Goal: Information Seeking & Learning: Learn about a topic

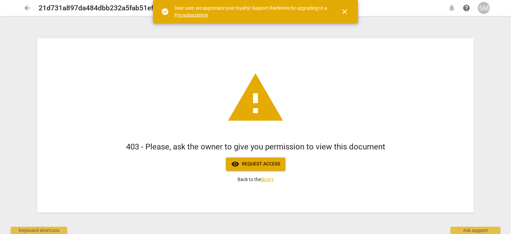
click at [345, 10] on span "close" at bounding box center [345, 12] width 8 height 8
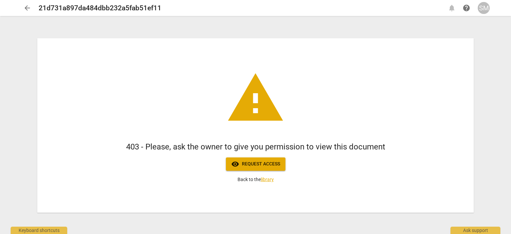
click at [27, 8] on span "arrow_back" at bounding box center [27, 8] width 8 height 8
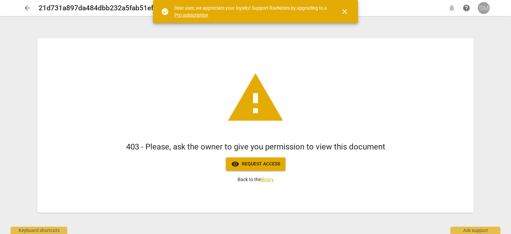
click at [484, 6] on div "SM" at bounding box center [484, 8] width 12 height 12
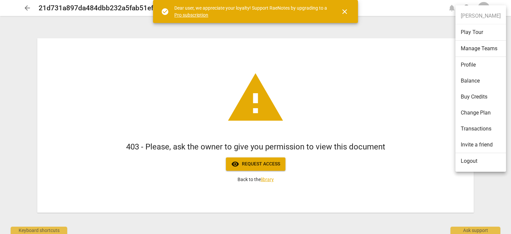
click at [256, 164] on div at bounding box center [255, 117] width 511 height 234
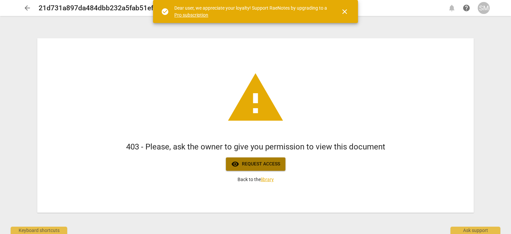
click at [256, 164] on span "visibility Request access" at bounding box center [255, 164] width 49 height 8
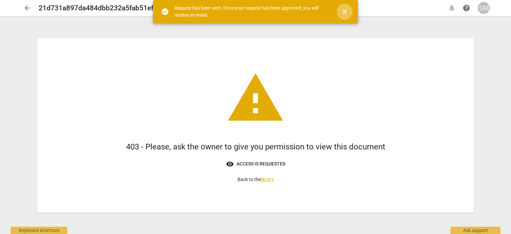
click at [345, 9] on span "close" at bounding box center [345, 12] width 8 height 8
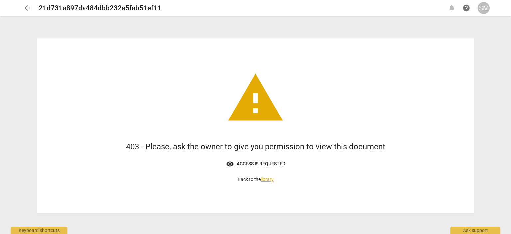
click at [27, 10] on span "arrow_back" at bounding box center [27, 8] width 8 height 8
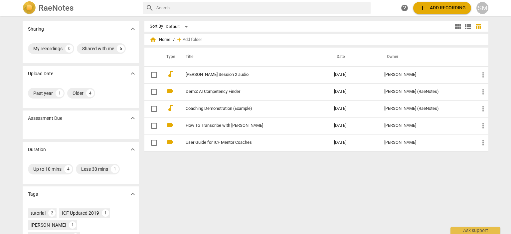
click at [27, 10] on img at bounding box center [29, 7] width 13 height 13
click at [484, 6] on div "SM" at bounding box center [482, 8] width 12 height 12
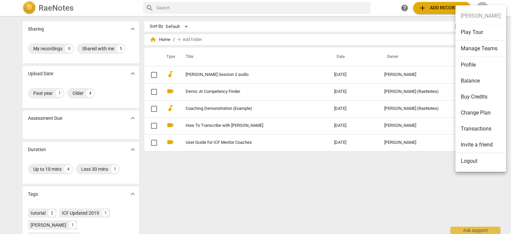
click at [226, 214] on div at bounding box center [255, 117] width 511 height 234
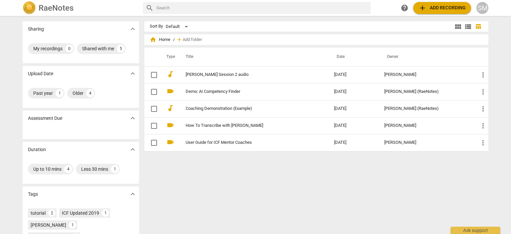
click at [28, 7] on img at bounding box center [29, 7] width 13 height 13
click at [481, 6] on div "SM" at bounding box center [482, 8] width 12 height 12
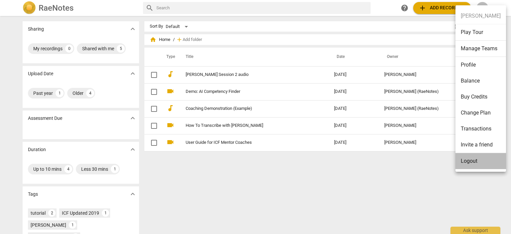
click at [473, 162] on li "Logout" at bounding box center [481, 161] width 51 height 16
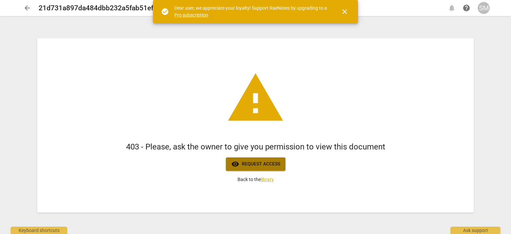
click at [259, 164] on span "visibility Request access" at bounding box center [255, 164] width 49 height 8
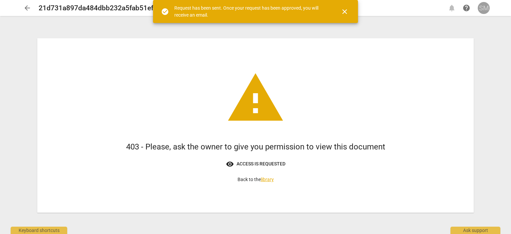
click at [484, 13] on div "SM" at bounding box center [484, 8] width 12 height 12
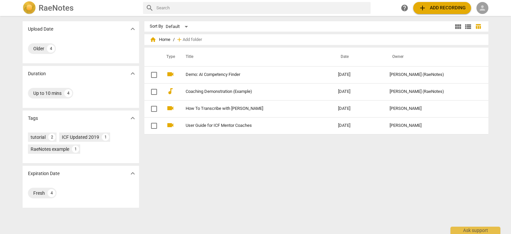
click at [480, 8] on span "person" at bounding box center [482, 8] width 8 height 8
click at [485, 18] on li "Login" at bounding box center [488, 16] width 24 height 16
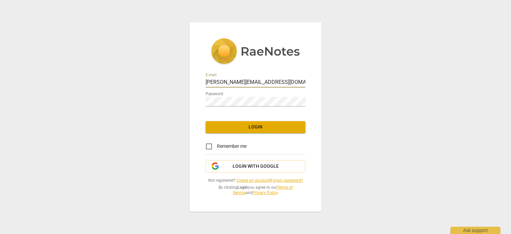
drag, startPoint x: 291, startPoint y: 83, endPoint x: 162, endPoint y: 69, distance: 129.9
click at [206, 78] on input "scott@clearinsightscoaching.com" at bounding box center [256, 83] width 100 height 10
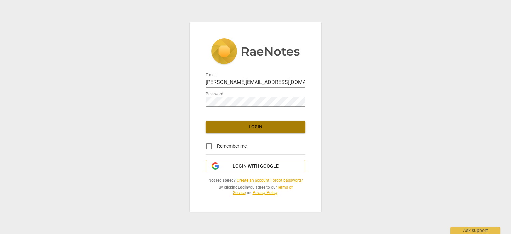
click at [254, 123] on button "Login" at bounding box center [256, 127] width 100 height 12
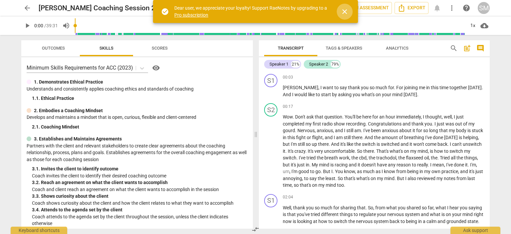
click at [344, 11] on span "close" at bounding box center [345, 12] width 8 height 8
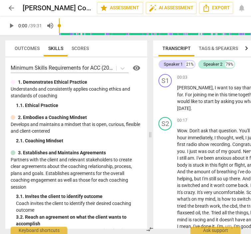
click at [87, 154] on p "3. Establishes and Maintains Agreements" at bounding box center [62, 152] width 88 height 7
click at [26, 46] on span "Outcomes" at bounding box center [27, 48] width 25 height 5
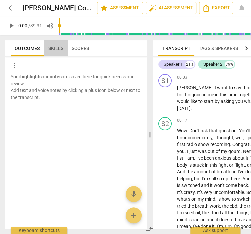
click at [56, 49] on span "Skills" at bounding box center [55, 48] width 15 height 5
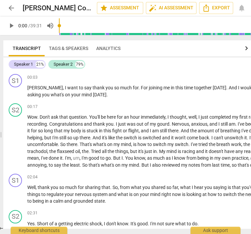
drag, startPoint x: 149, startPoint y: 136, endPoint x: -41, endPoint y: 126, distance: 190.6
click at [0, 126] on div "Outcomes Skills Scores Minimum Skills Requirements for ACC (2023) visibility 1.…" at bounding box center [149, 134] width 299 height 199
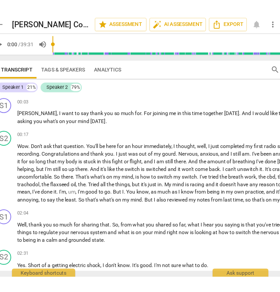
scroll to position [0, 12]
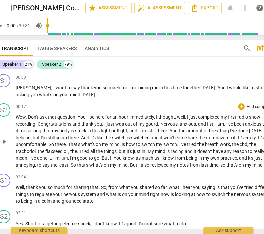
click at [77, 142] on span "That's" at bounding box center [74, 143] width 13 height 5
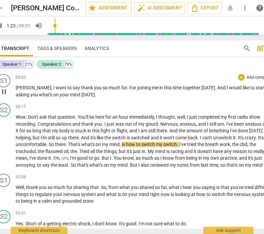
click at [70, 96] on span "mind" at bounding box center [75, 94] width 11 height 5
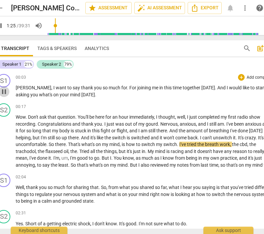
click at [3, 90] on span "pause" at bounding box center [4, 92] width 8 height 8
type input "86"
click at [16, 88] on span "Natalie" at bounding box center [34, 87] width 36 height 5
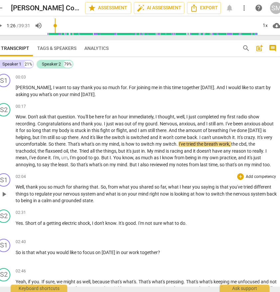
click at [122, 194] on span "on" at bounding box center [125, 193] width 6 height 5
click at [20, 87] on span "Natalie" at bounding box center [34, 87] width 36 height 5
click at [3, 92] on span "play_arrow" at bounding box center [4, 92] width 8 height 8
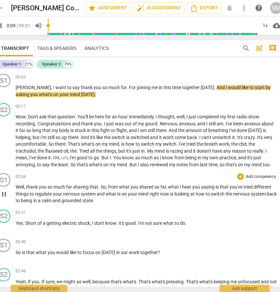
click at [4, 92] on span "pause" at bounding box center [4, 92] width 8 height 8
click at [4, 92] on span "play_arrow" at bounding box center [4, 92] width 8 height 8
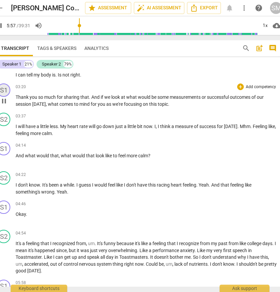
scroll to position [439, 0]
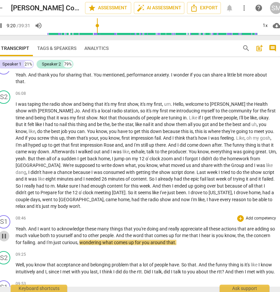
click at [4, 232] on span "pause" at bounding box center [4, 236] width 8 height 8
click at [3, 232] on span "play_arrow" at bounding box center [4, 236] width 8 height 8
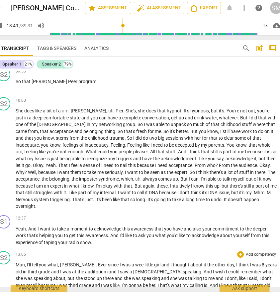
scroll to position [899, 0]
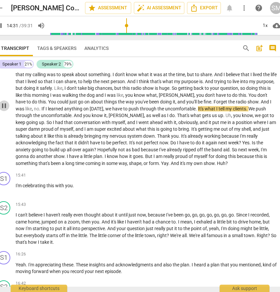
click at [5, 102] on span "pause" at bounding box center [4, 106] width 8 height 8
click at [4, 102] on span "play_arrow" at bounding box center [4, 106] width 8 height 8
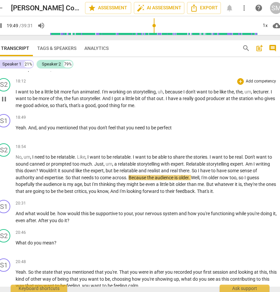
scroll to position [1346, 0]
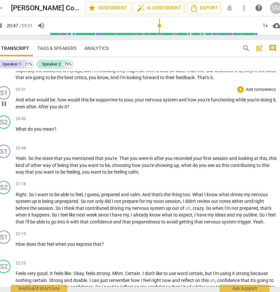
click at [5, 100] on span "pause" at bounding box center [4, 104] width 8 height 8
click at [0, 0] on span "play_arrow" at bounding box center [0, 0] width 0 height 0
click at [4, 100] on span "pause" at bounding box center [4, 104] width 8 height 8
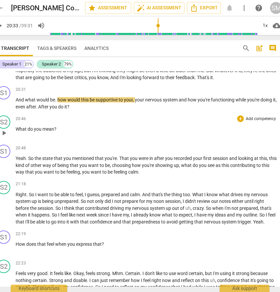
click at [4, 129] on span "play_arrow" at bounding box center [4, 133] width 8 height 8
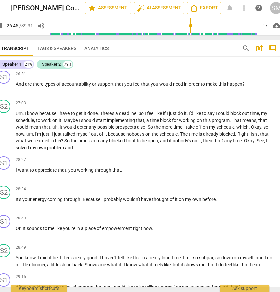
scroll to position [1694, 0]
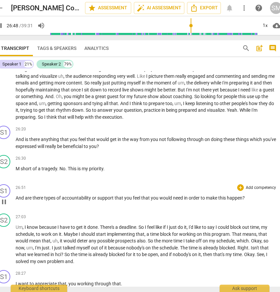
click at [7, 198] on span "pause" at bounding box center [4, 202] width 8 height 8
click at [5, 198] on span "play_arrow" at bounding box center [4, 202] width 8 height 8
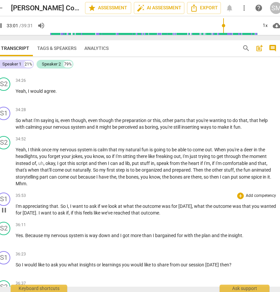
scroll to position [2406, 0]
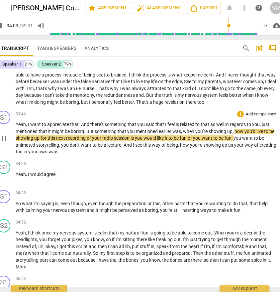
click at [250, 114] on p "Add competency" at bounding box center [262, 114] width 32 height 6
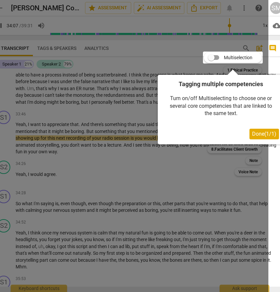
click at [256, 135] on span "Done ( 1 / 1 )" at bounding box center [265, 134] width 24 height 6
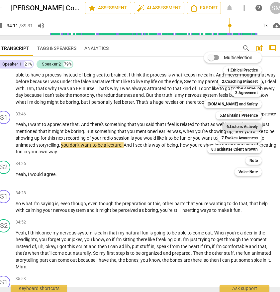
click at [235, 123] on b "6.Listens Actively" at bounding box center [242, 127] width 31 height 8
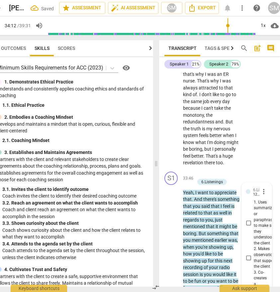
scroll to position [6536, 0]
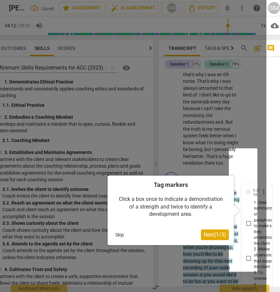
click at [118, 233] on button "Skip" at bounding box center [120, 235] width 14 height 10
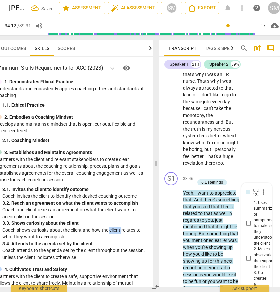
click at [118, 233] on p "Coach shows curiosity about the client and how the client relates to what they …" at bounding box center [75, 234] width 146 height 14
click at [82, 146] on div "Minimum Skills Requirements for ACC (2023) visibility 1. Demonstrates Ethical P…" at bounding box center [73, 172] width 162 height 230
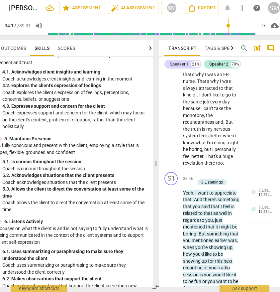
scroll to position [341, 0]
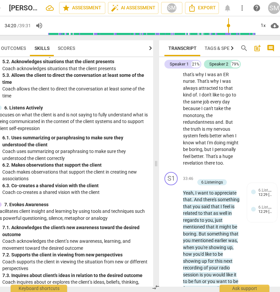
click at [29, 179] on p "Coach makes observations that support the client in creating new associations" at bounding box center [75, 176] width 146 height 14
click at [22, 165] on div "6. 2. Makes observations that support the client" at bounding box center [75, 165] width 146 height 7
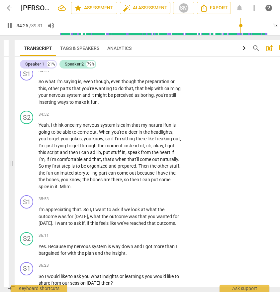
scroll to position [0, 0]
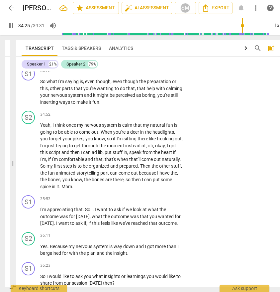
type input "2066"
drag, startPoint x: 157, startPoint y: 162, endPoint x: 0, endPoint y: 126, distance: 161.2
click at [0, 126] on div "Outcomes Skills Scores Minimum Skills Requirements for ACC (2023) visibility 1.…" at bounding box center [149, 163] width 299 height 257
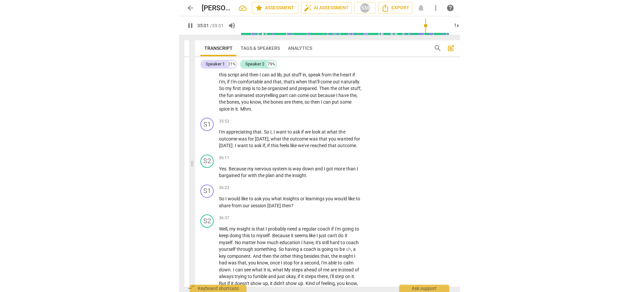
scroll to position [3404, 0]
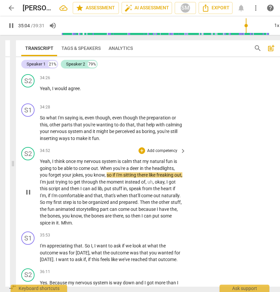
click at [28, 188] on span "pause" at bounding box center [28, 192] width 8 height 8
click at [132, 118] on p "So what I'm saying is , even though , even though the preparation or this , oth…" at bounding box center [111, 127] width 143 height 27
drag, startPoint x: 132, startPoint y: 118, endPoint x: 128, endPoint y: 116, distance: 5.4
click at [130, 117] on p "So what I'm saying is , even though , even though the preparation or this , oth…" at bounding box center [111, 127] width 143 height 27
click at [264, 187] on div "S2 play_arrow pause 34:52 + Add competency keyboard_arrow_right Yeah , I think …" at bounding box center [155, 186] width 278 height 85
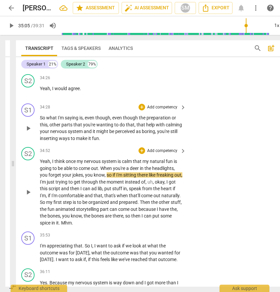
type input "2105"
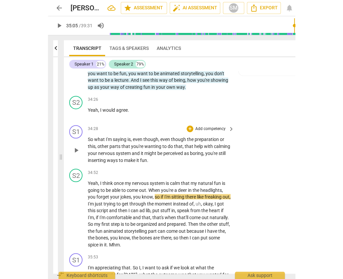
scroll to position [0, 33]
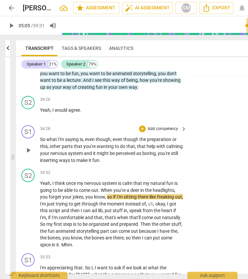
click at [0, 51] on div "Outcomes Skills Scores Minimum Skills Requirements for ACC (2023) visibility 1.…" at bounding box center [6, 157] width 13 height 244
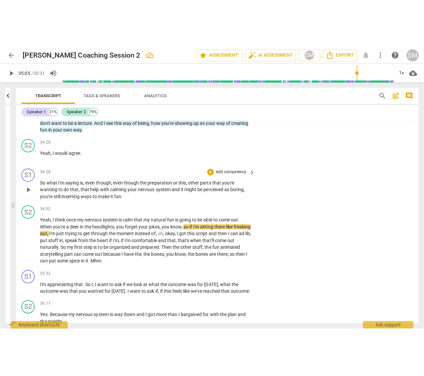
scroll to position [0, 106]
